Goal: Task Accomplishment & Management: Use online tool/utility

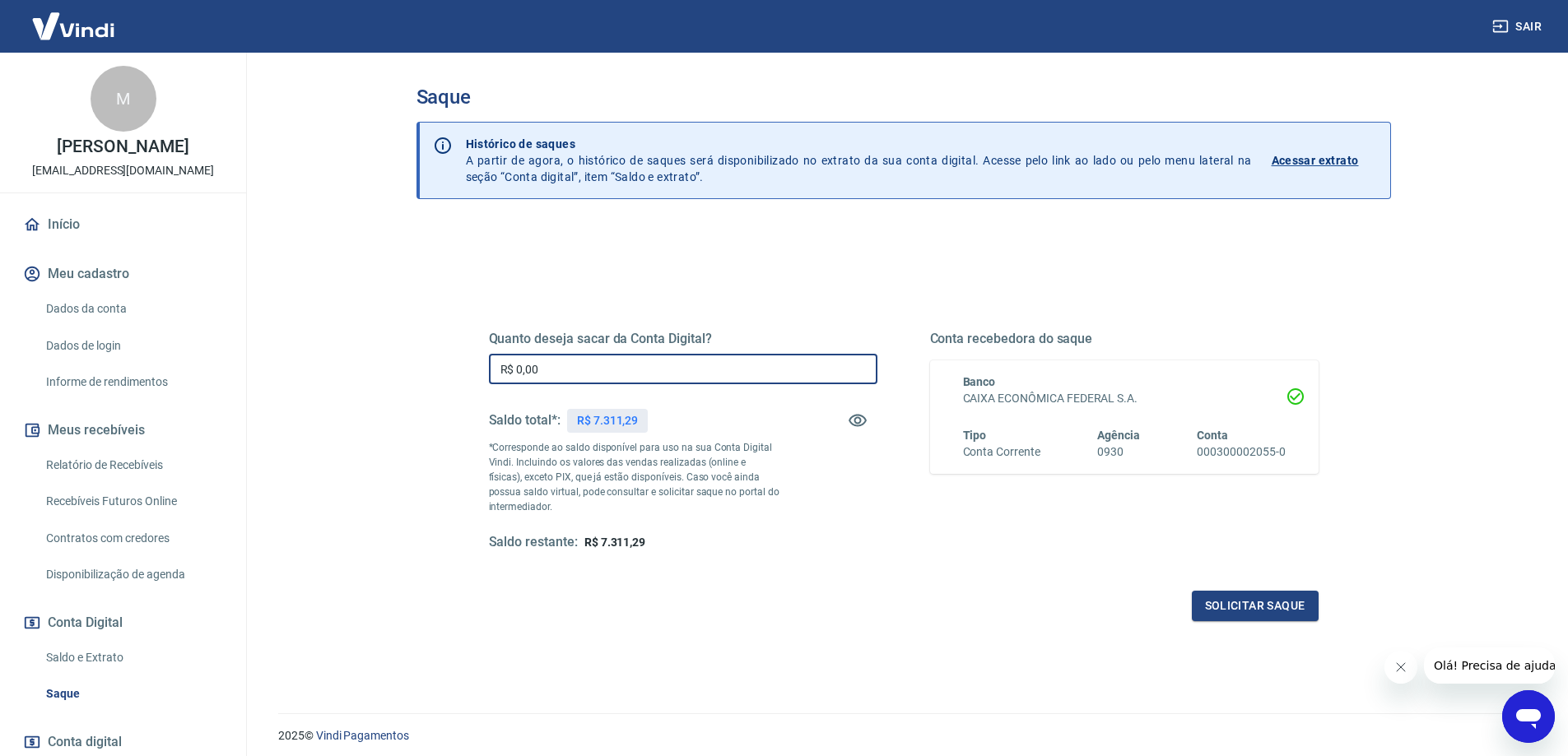
click at [699, 365] on input "R$ 0,00" at bounding box center [683, 369] width 388 height 31
type input "R$ 7.311,29"
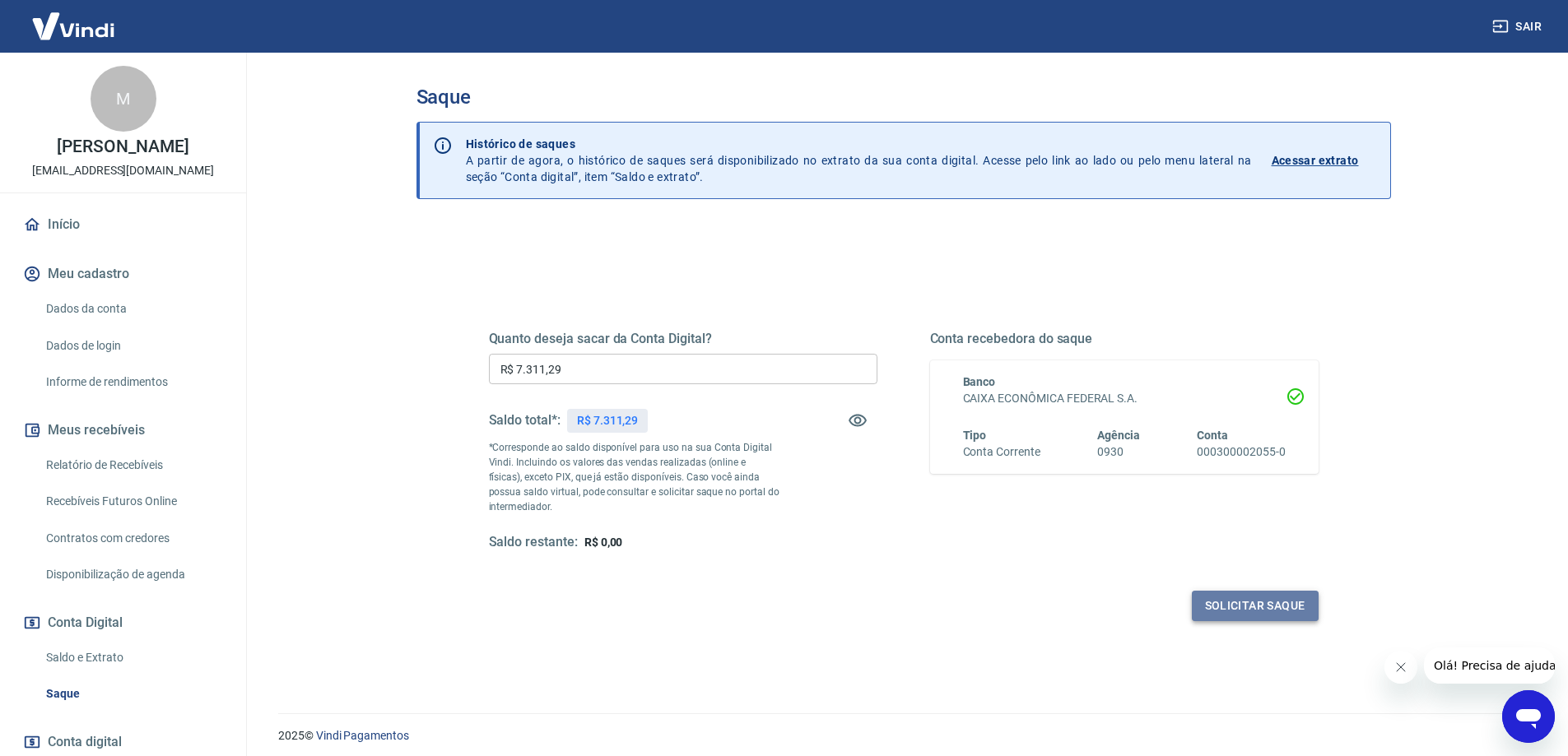
click at [1284, 620] on button "Solicitar saque" at bounding box center [1255, 606] width 126 height 31
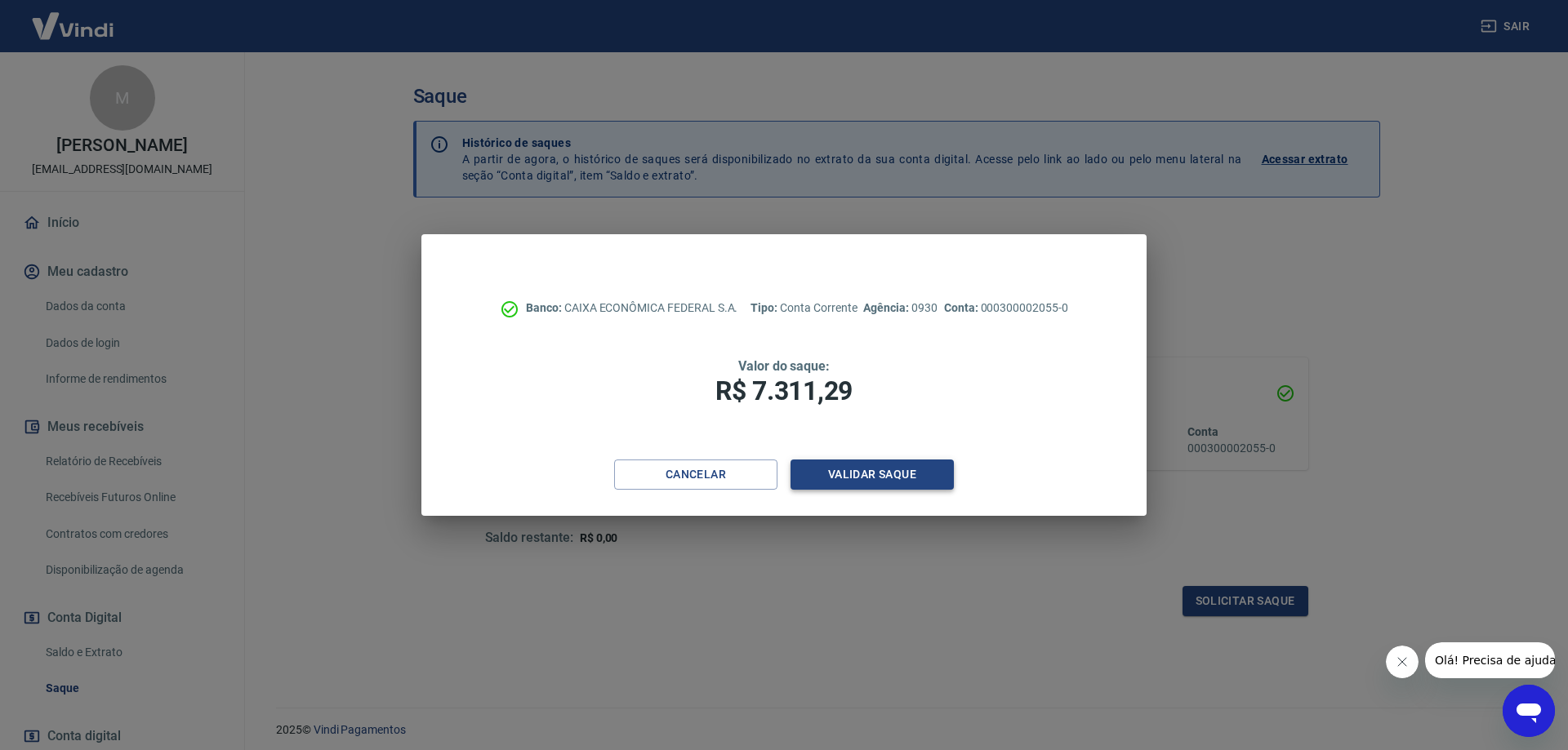
click at [860, 466] on button "Validar saque" at bounding box center [872, 475] width 163 height 30
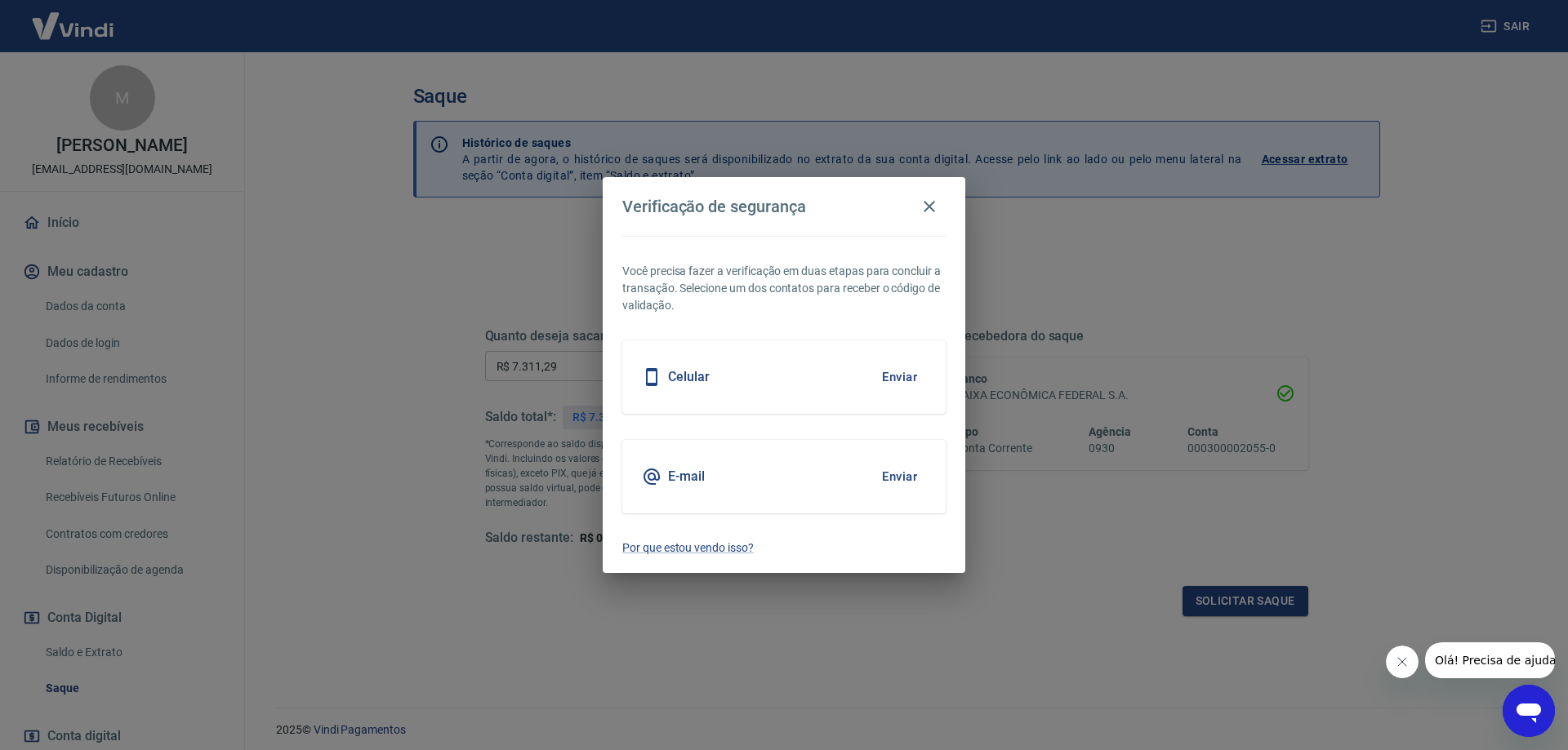
click at [911, 376] on button "Enviar" at bounding box center [900, 377] width 53 height 34
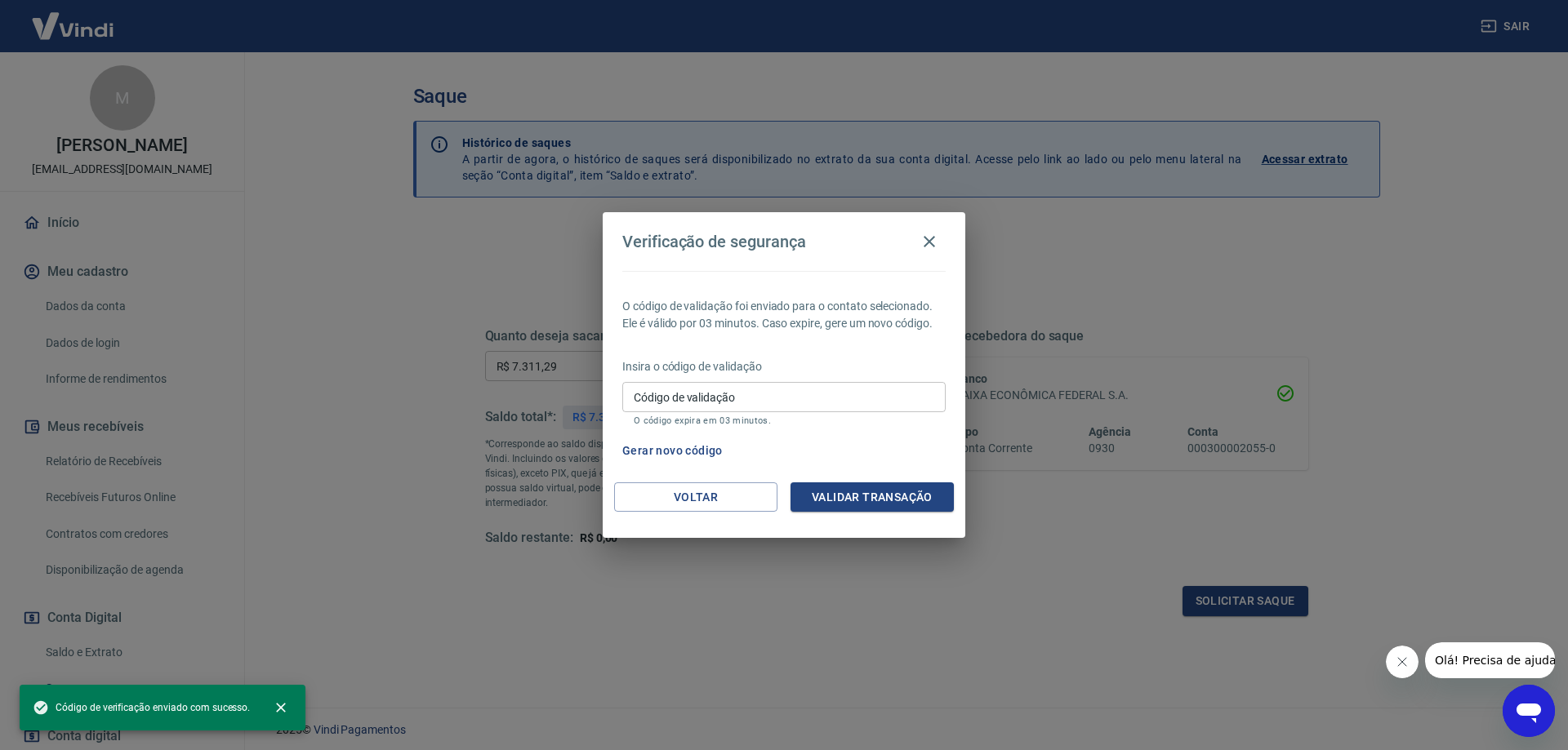
click at [878, 401] on input "Código de validação" at bounding box center [784, 397] width 324 height 30
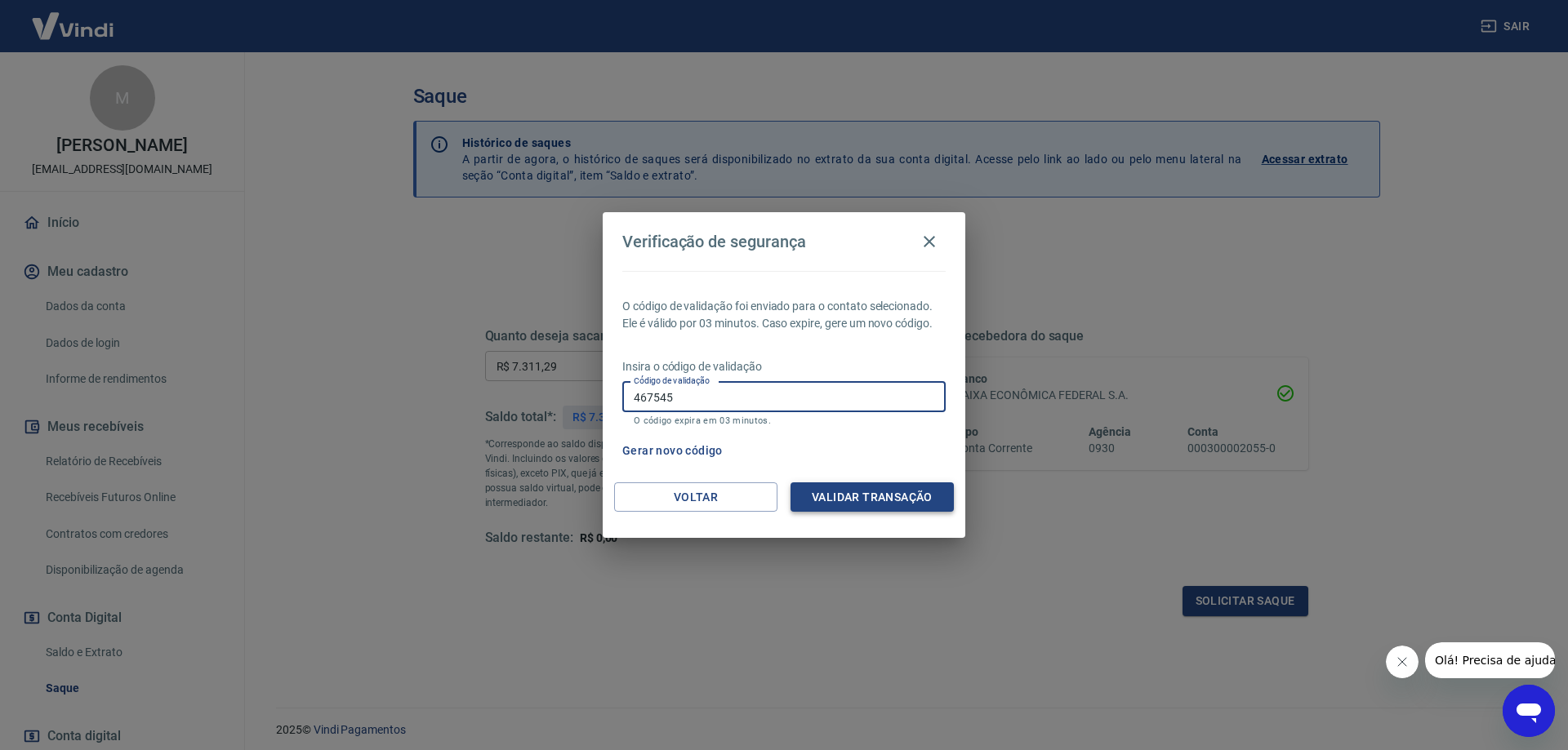
type input "467545"
click at [868, 505] on button "Validar transação" at bounding box center [872, 498] width 163 height 30
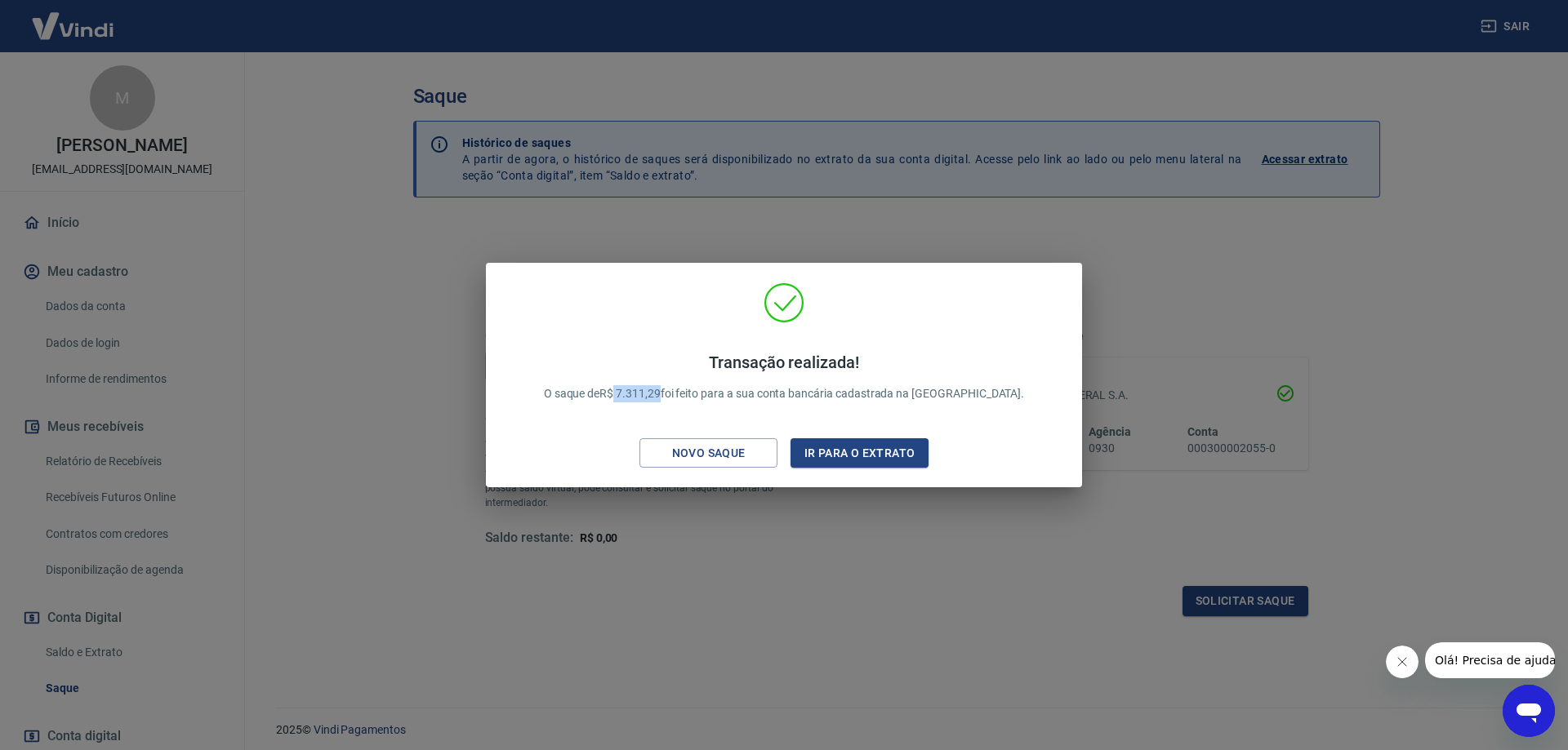
drag, startPoint x: 701, startPoint y: 391, endPoint x: 658, endPoint y: 390, distance: 43.0
click at [658, 390] on p "Transação realizada! O saque de R$ 7.311,29 foi feito para a sua conta bancária…" at bounding box center [784, 378] width 481 height 50
click at [661, 390] on p "Transação realizada! O saque de R$ 7.311,29 foi feito para a sua conta bancária…" at bounding box center [784, 378] width 481 height 50
click at [660, 392] on p "Transação realizada! O saque de R$ 7.311,29 foi feito para a sua conta bancária…" at bounding box center [784, 378] width 481 height 50
drag, startPoint x: 700, startPoint y: 393, endPoint x: 669, endPoint y: 393, distance: 31.0
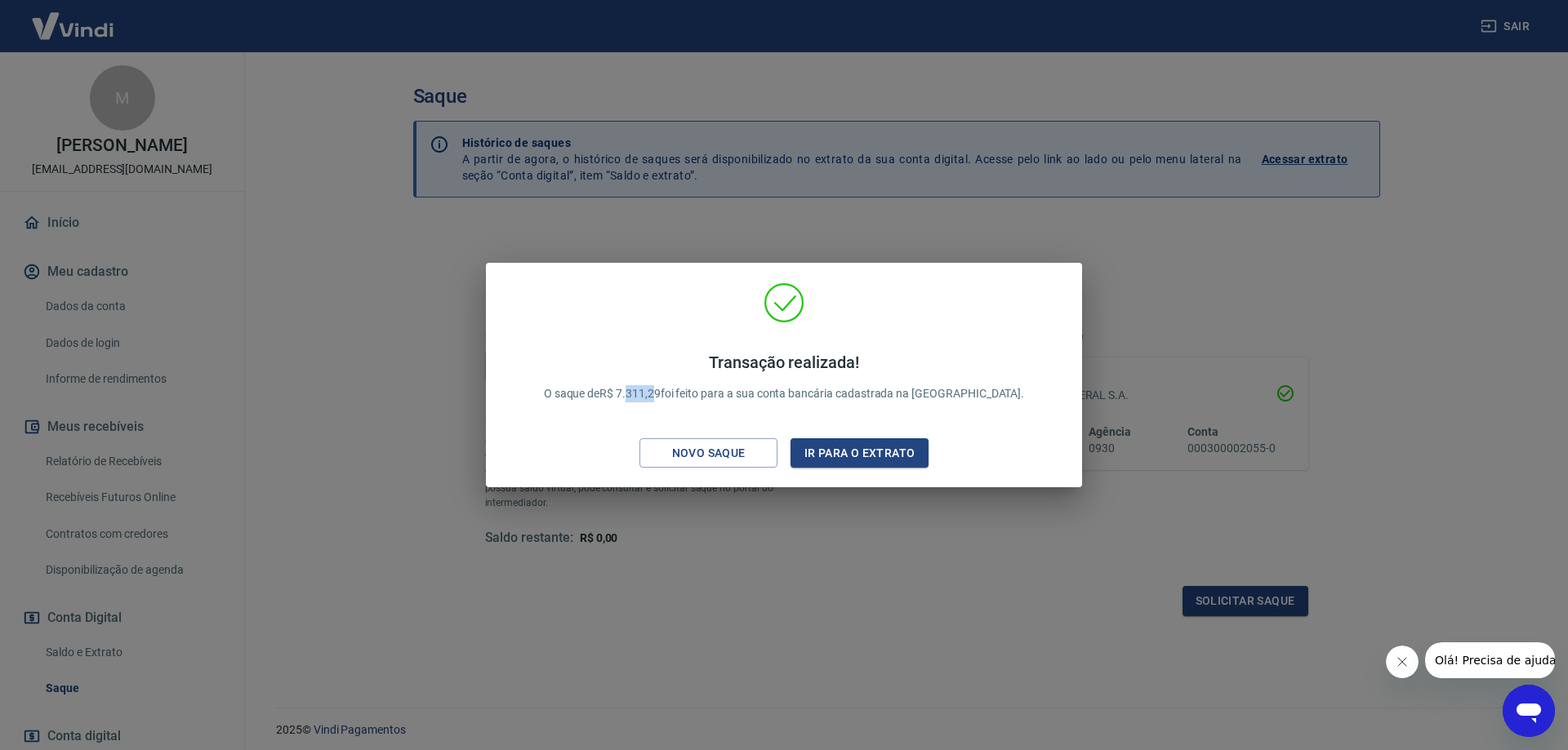
click at [669, 393] on p "Transação realizada! O saque de R$ 7.311,29 foi feito para a sua conta bancária…" at bounding box center [784, 378] width 481 height 50
drag, startPoint x: 703, startPoint y: 393, endPoint x: 660, endPoint y: 397, distance: 43.2
click at [660, 397] on p "Transação realizada! O saque de R$ 7.311,29 foi feito para a sua conta bancária…" at bounding box center [784, 378] width 481 height 50
copy p "7.311,29"
